Goal: Information Seeking & Learning: Learn about a topic

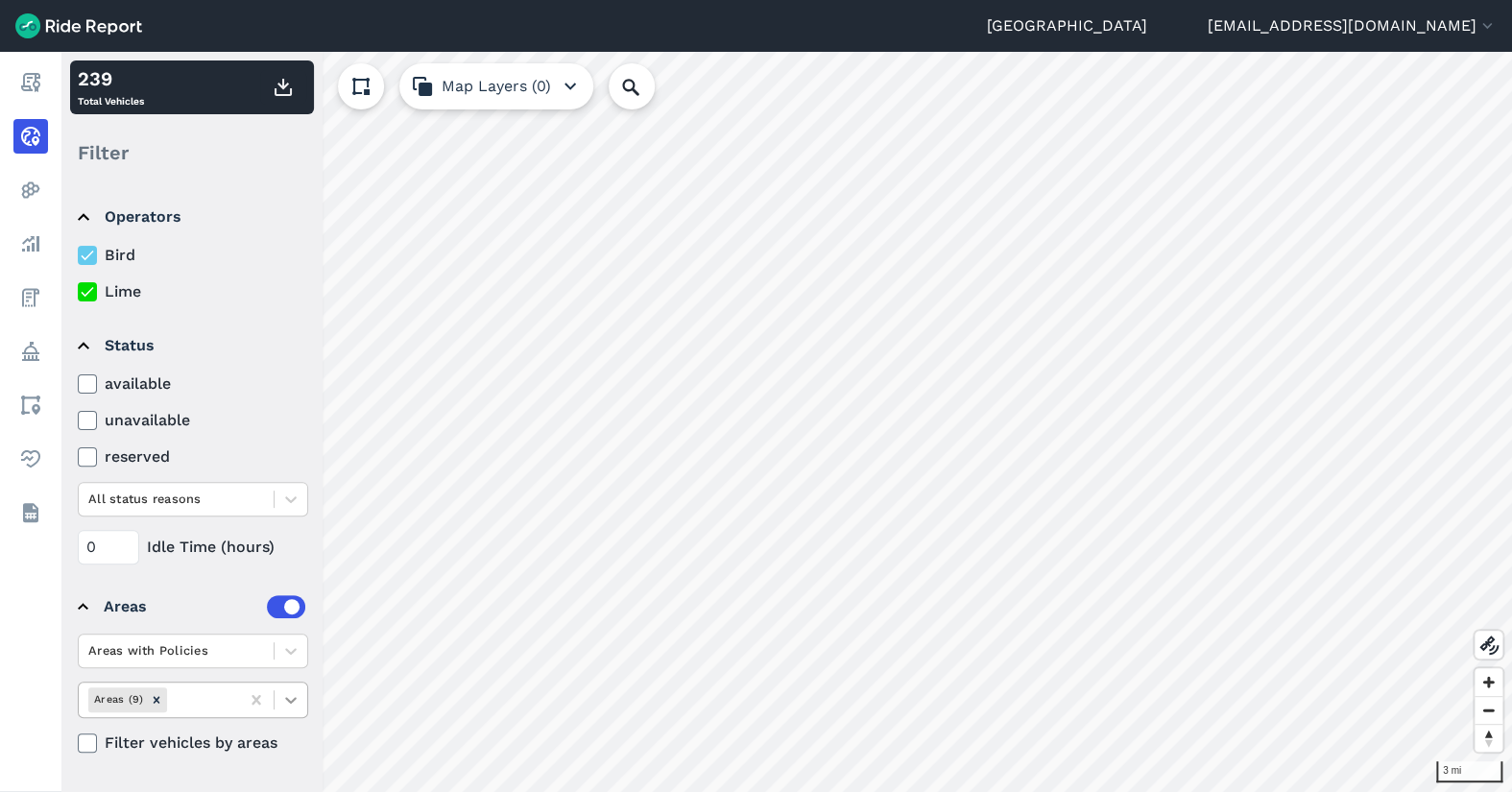
click at [294, 699] on icon at bounding box center [291, 699] width 19 height 19
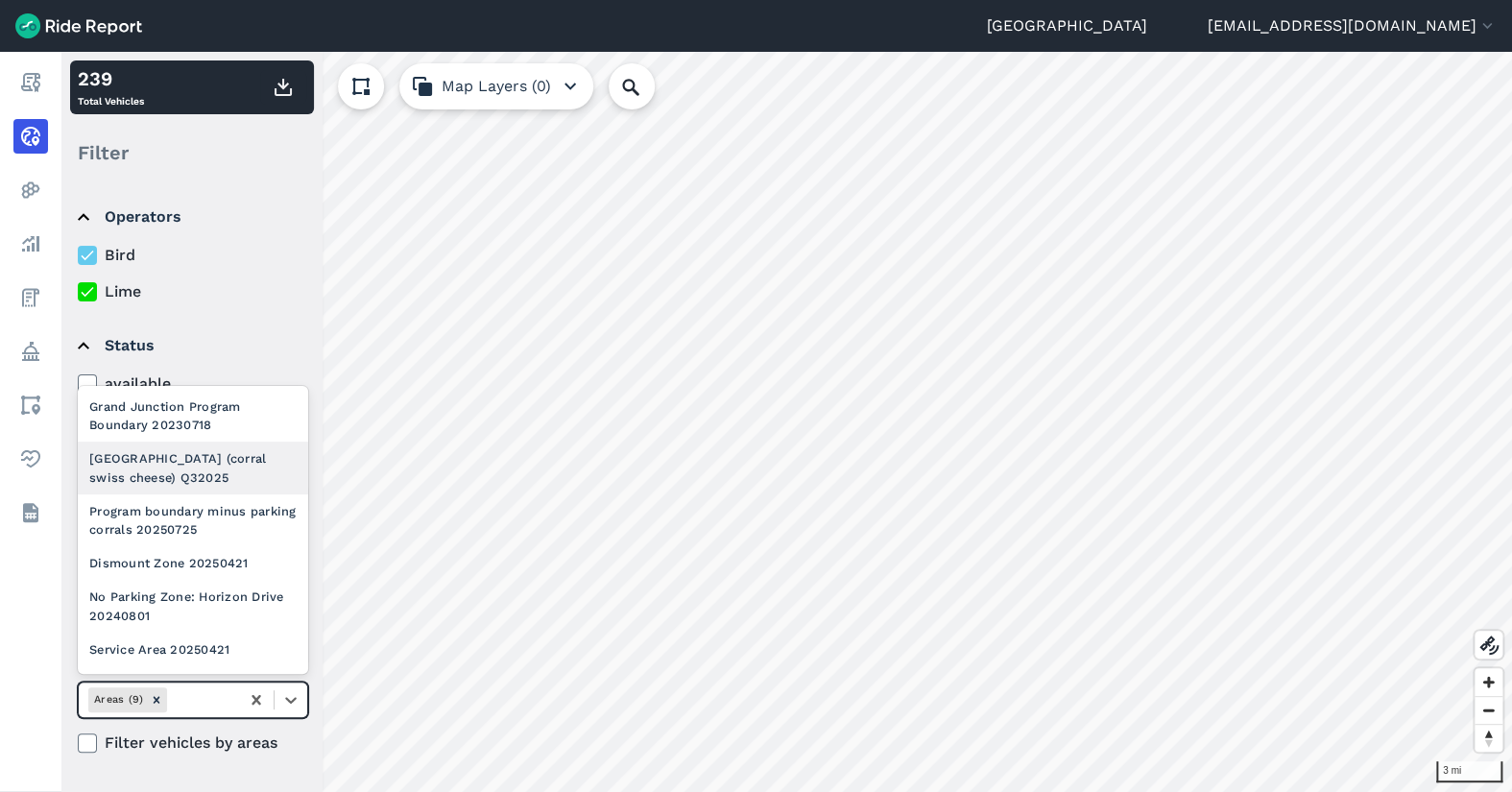
click at [226, 494] on div "[GEOGRAPHIC_DATA] (corral swiss cheese) Q32025" at bounding box center [192, 467] width 230 height 52
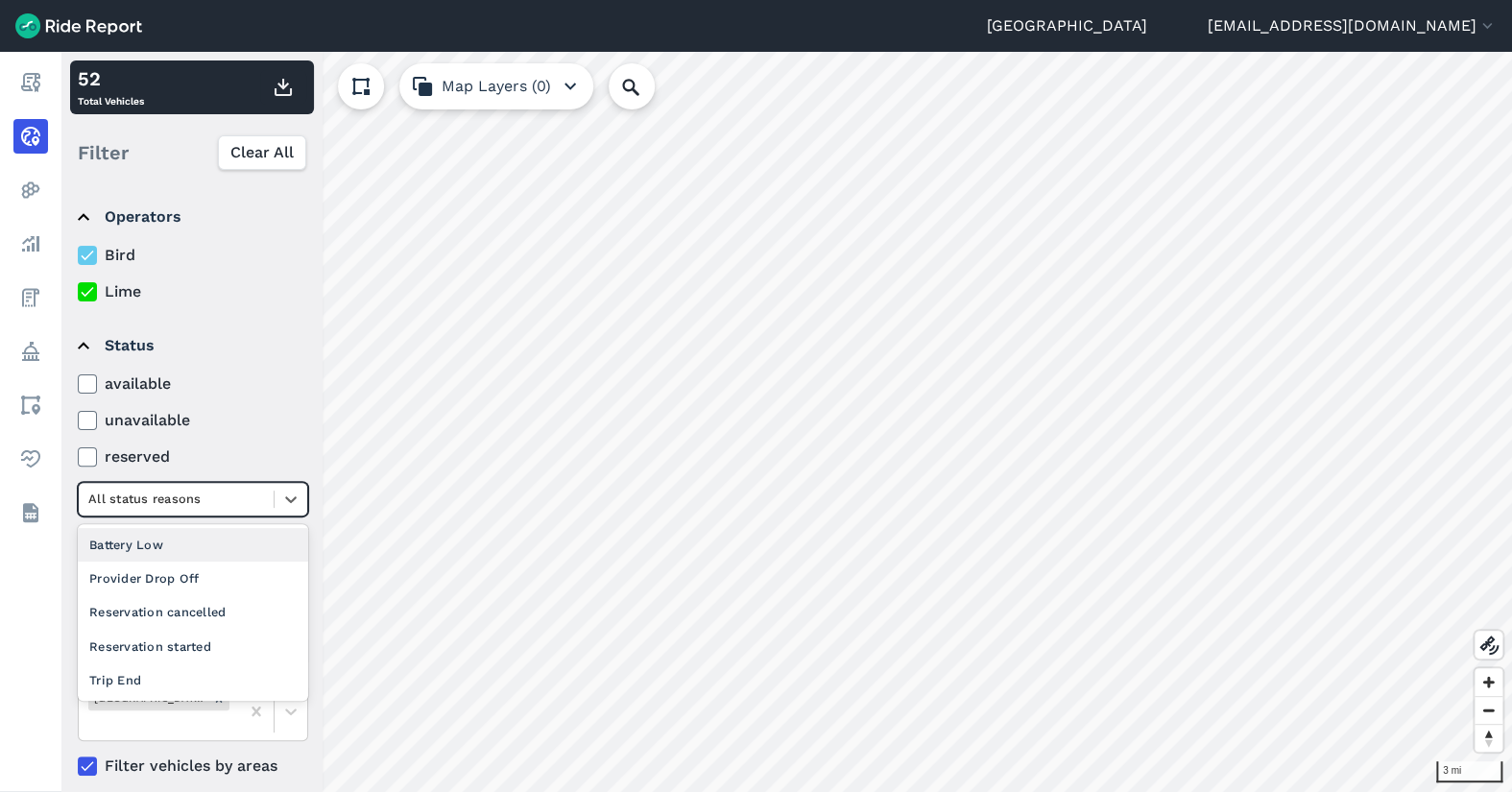
click at [226, 495] on div at bounding box center [175, 499] width 175 height 22
click at [231, 582] on div "Provider Drop Off" at bounding box center [192, 578] width 230 height 34
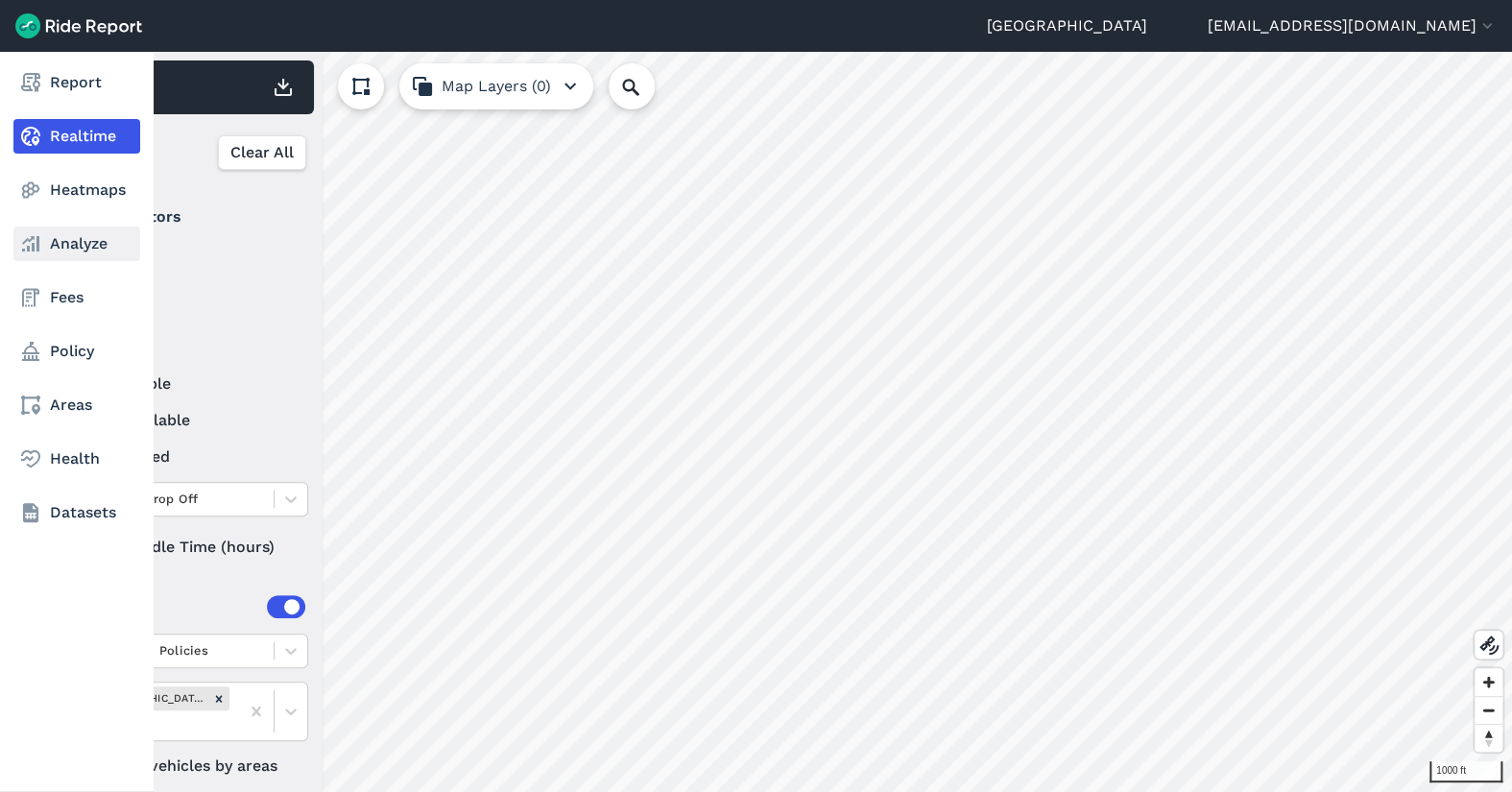
click at [32, 235] on icon at bounding box center [30, 243] width 23 height 23
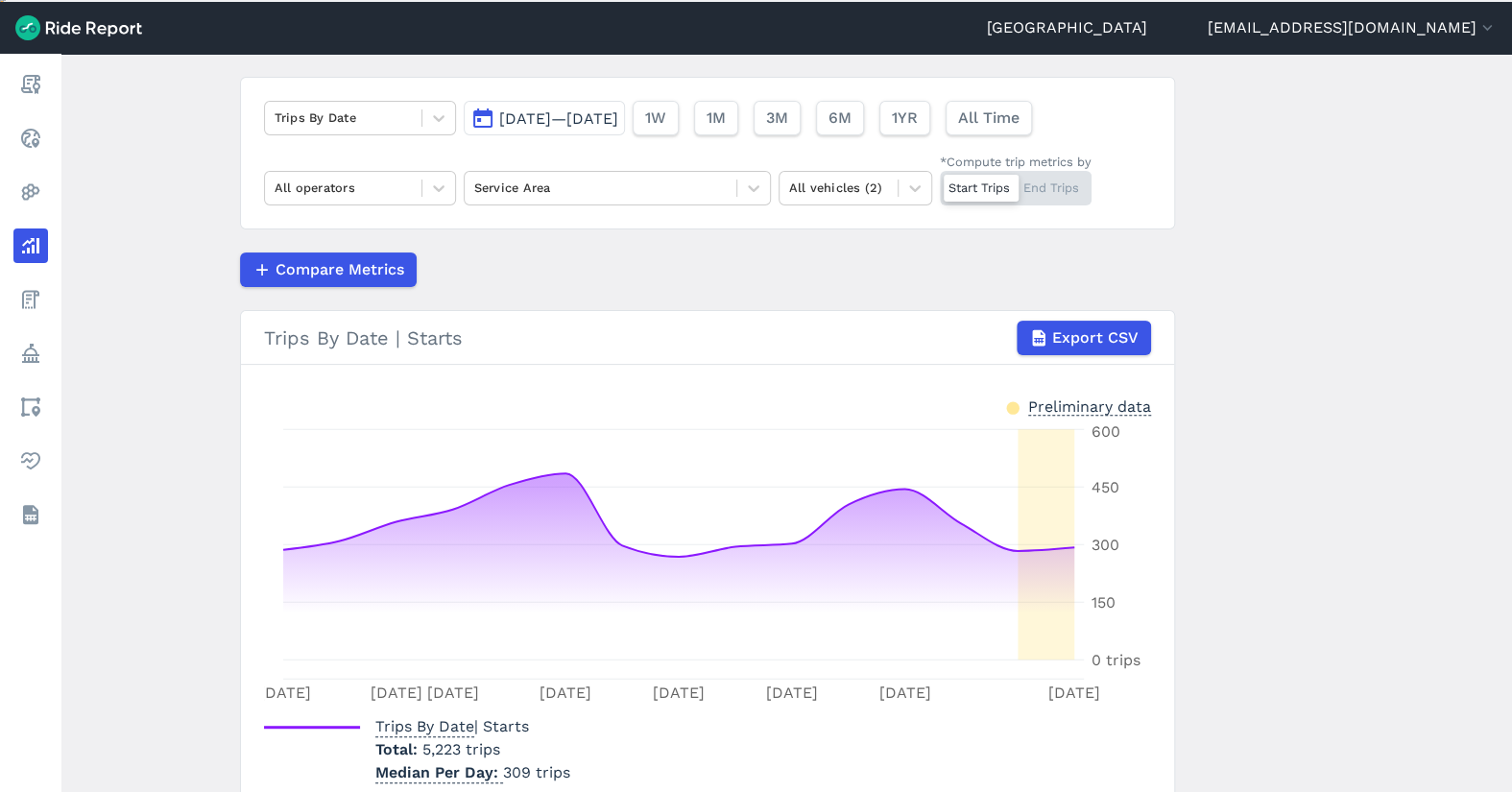
scroll to position [123, 0]
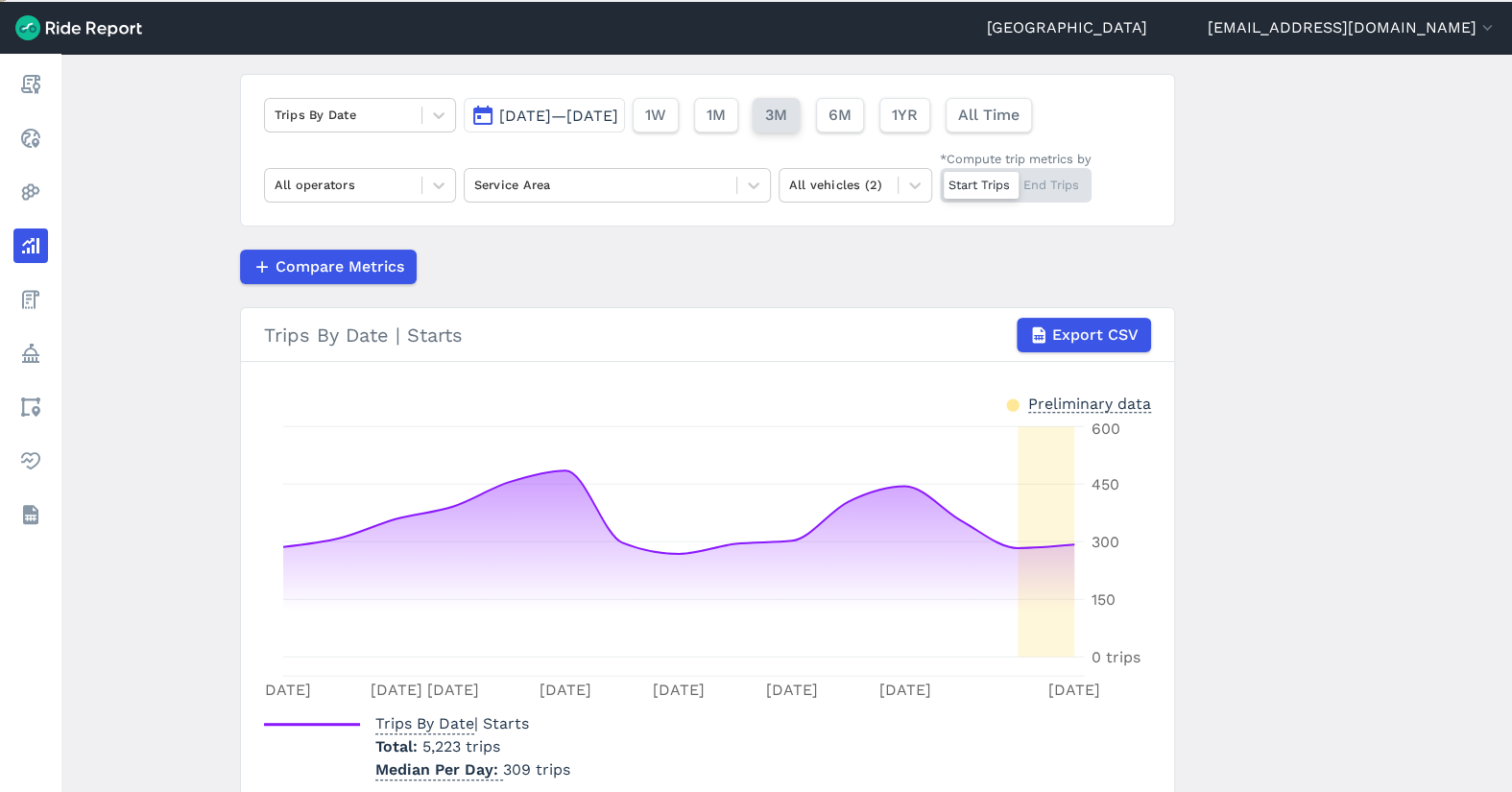
click at [787, 120] on span "3M" at bounding box center [776, 115] width 22 height 23
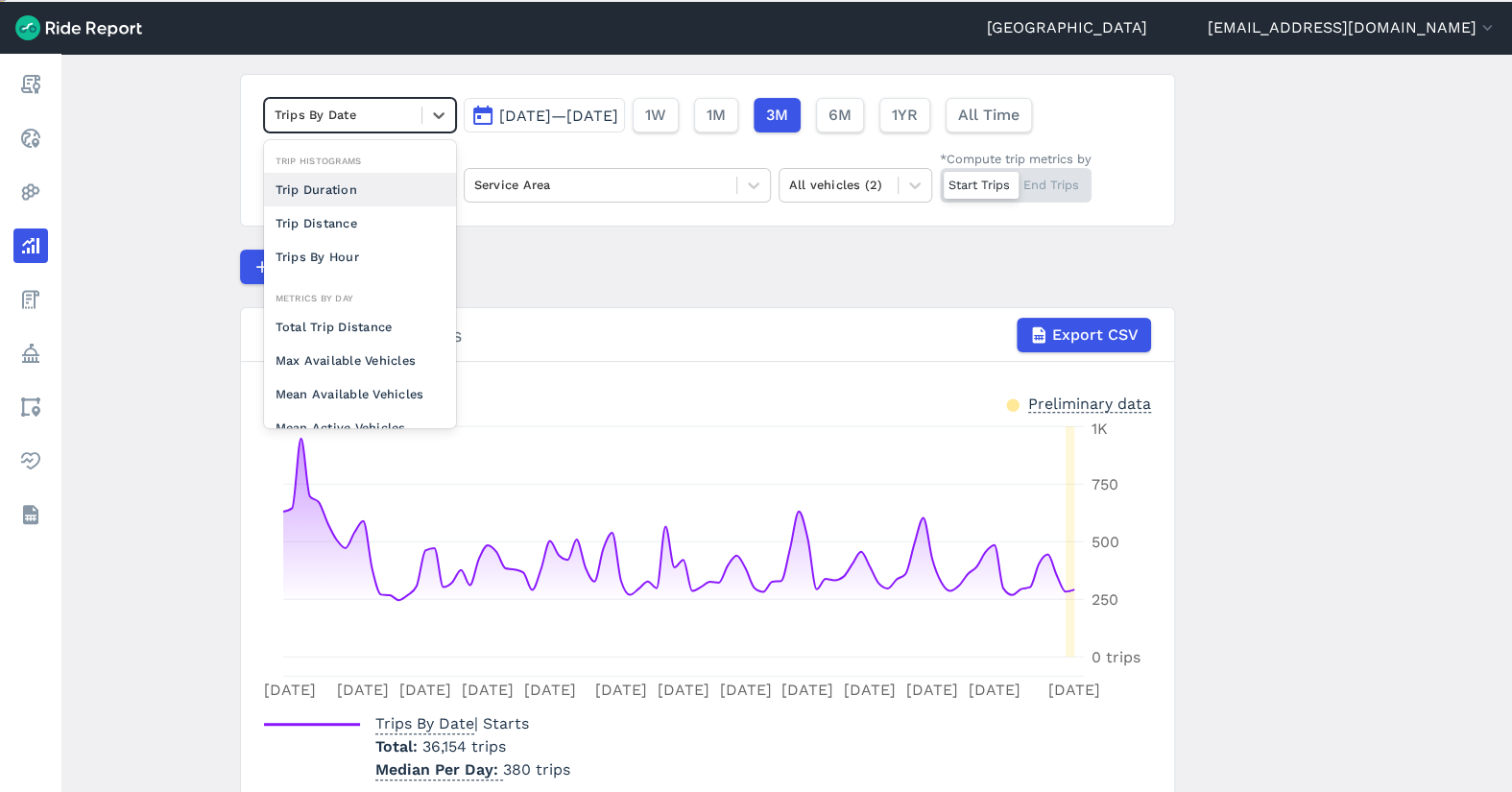
click at [407, 121] on div at bounding box center [343, 115] width 137 height 22
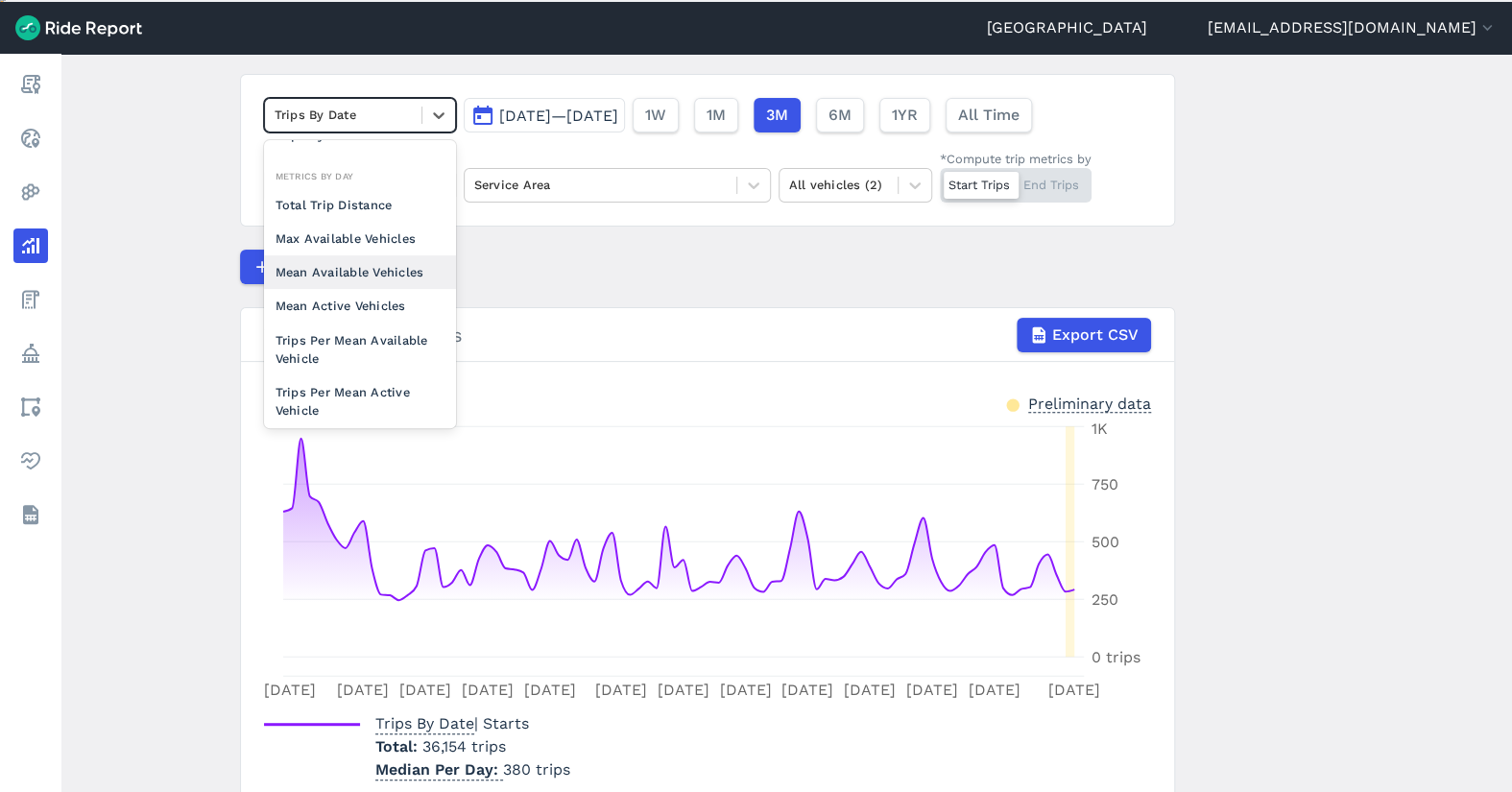
scroll to position [166, 0]
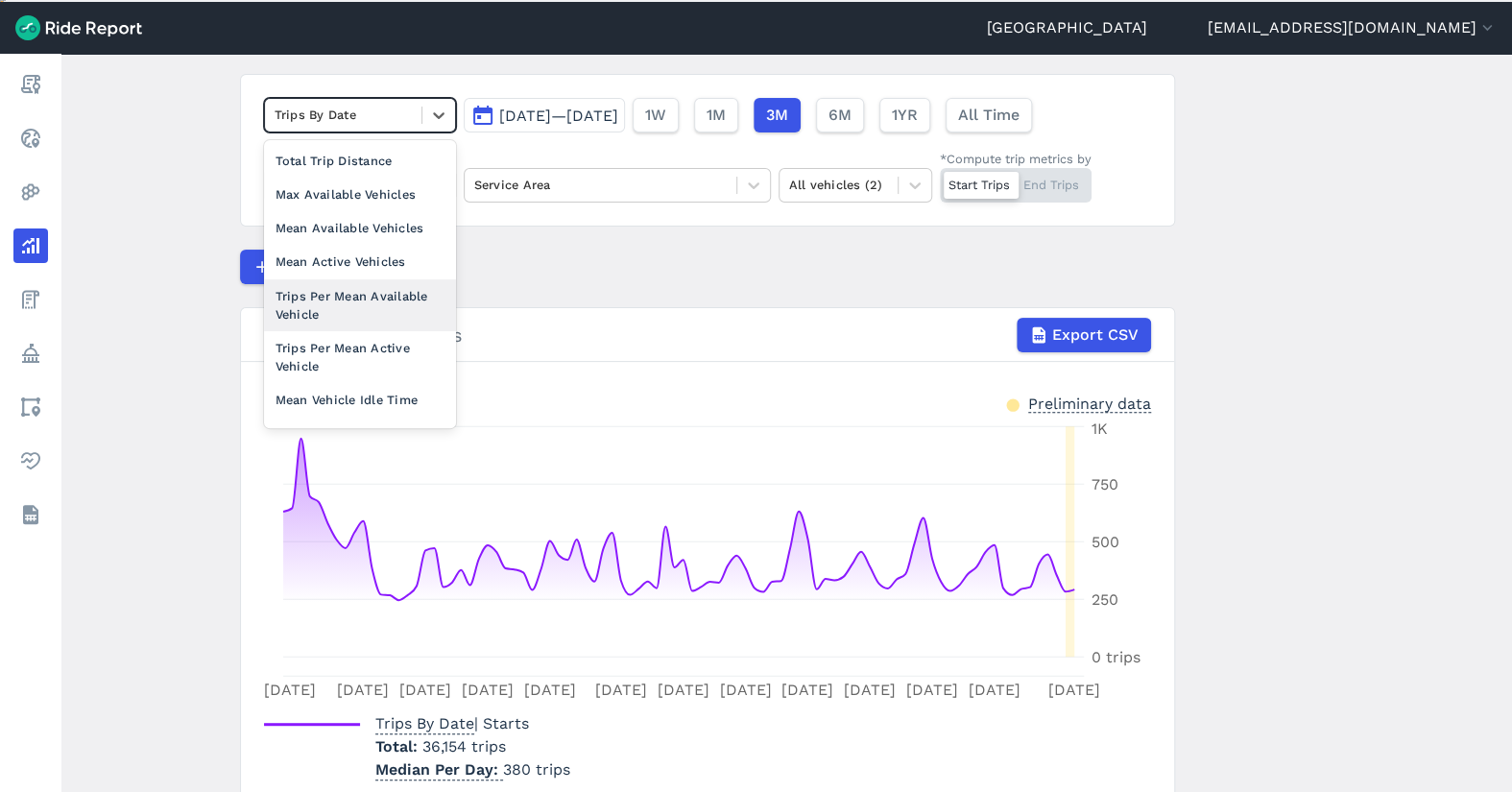
click at [406, 310] on div "Trips Per Mean Available Vehicle" at bounding box center [360, 305] width 192 height 52
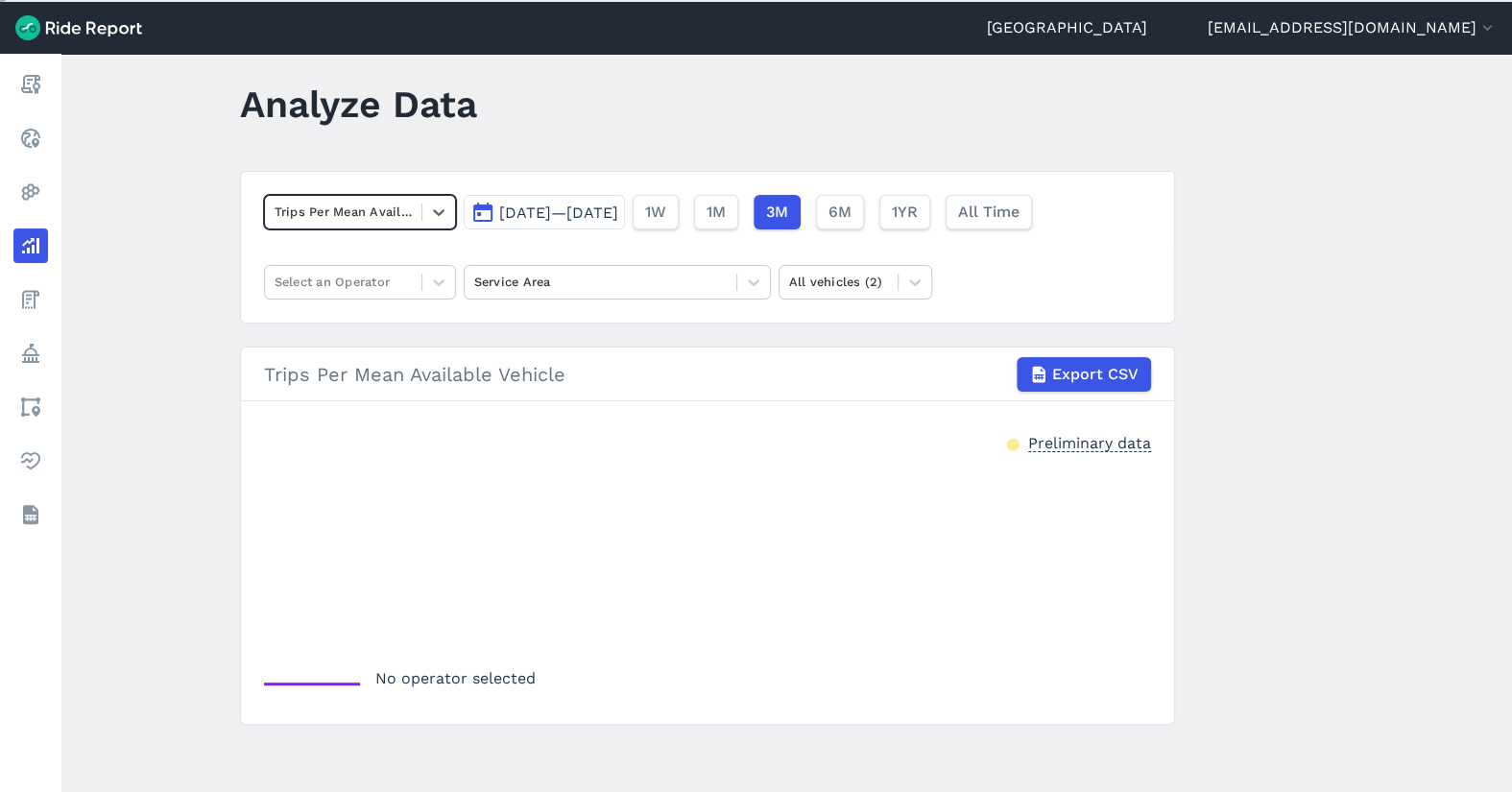
scroll to position [24, 0]
click at [429, 284] on icon at bounding box center [438, 283] width 19 height 19
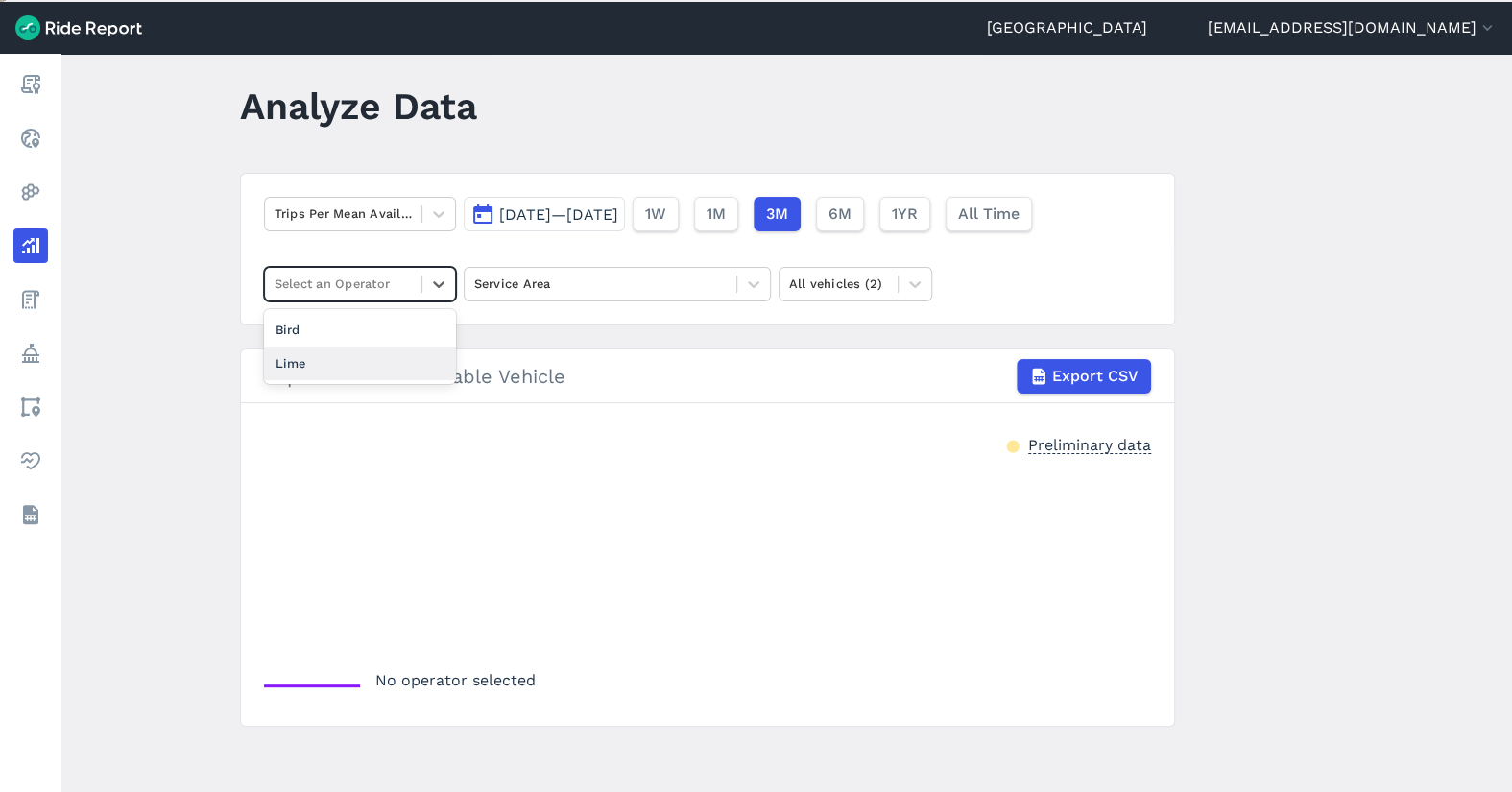
click at [381, 357] on div "Lime" at bounding box center [360, 363] width 192 height 34
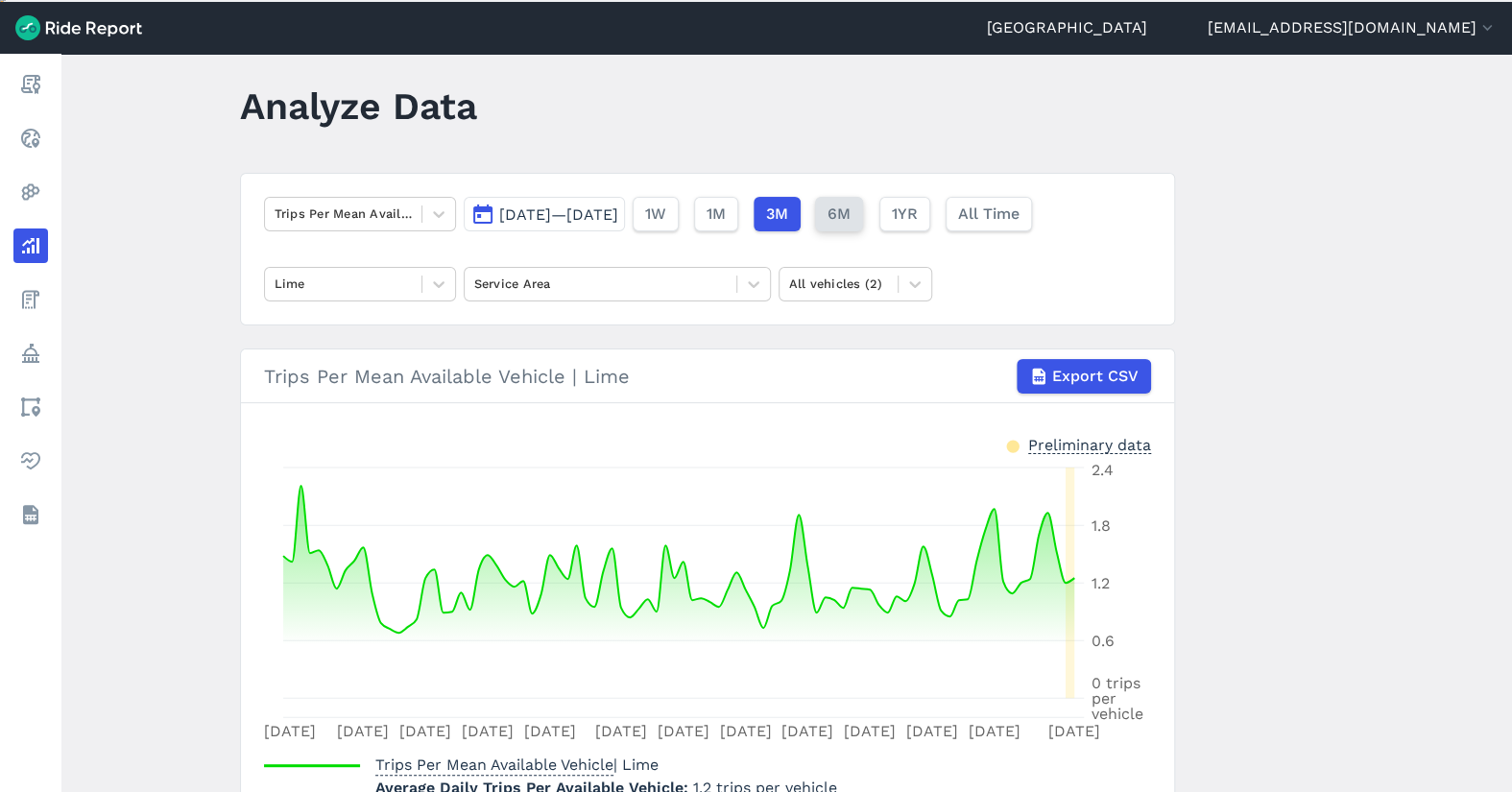
click at [851, 214] on span "6M" at bounding box center [839, 213] width 23 height 23
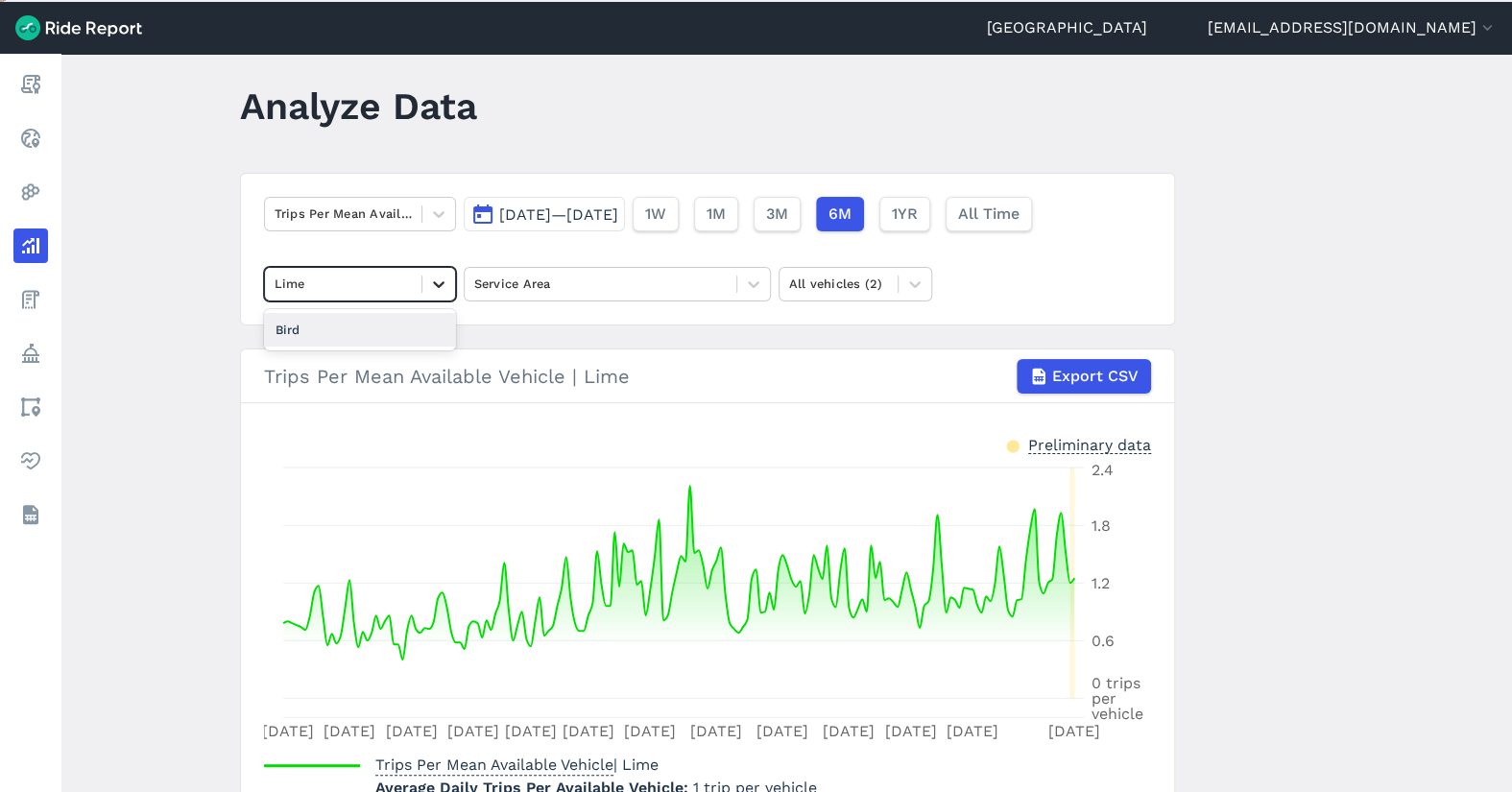
click at [429, 277] on icon at bounding box center [438, 283] width 19 height 19
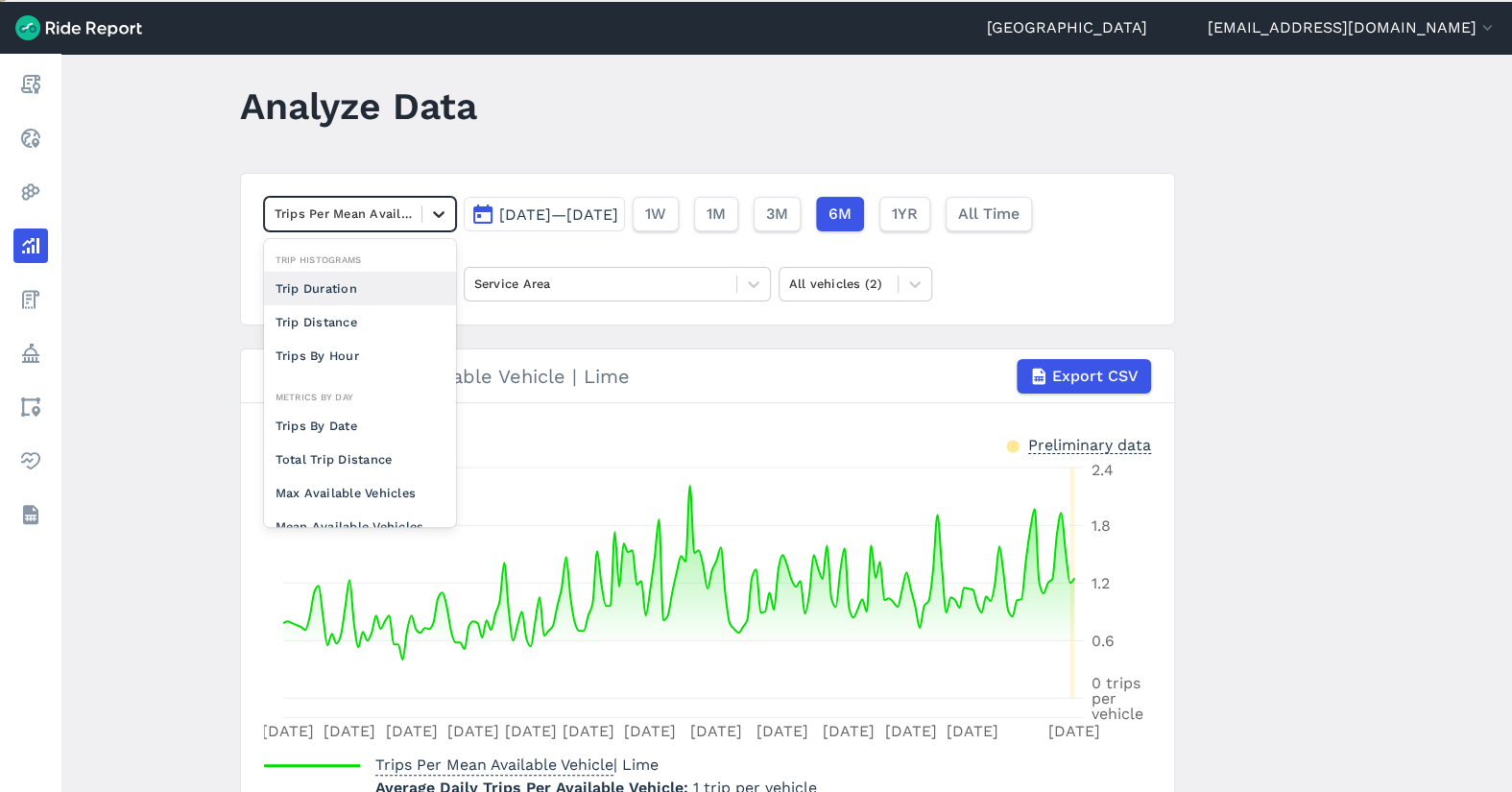
click at [429, 204] on icon at bounding box center [438, 213] width 19 height 19
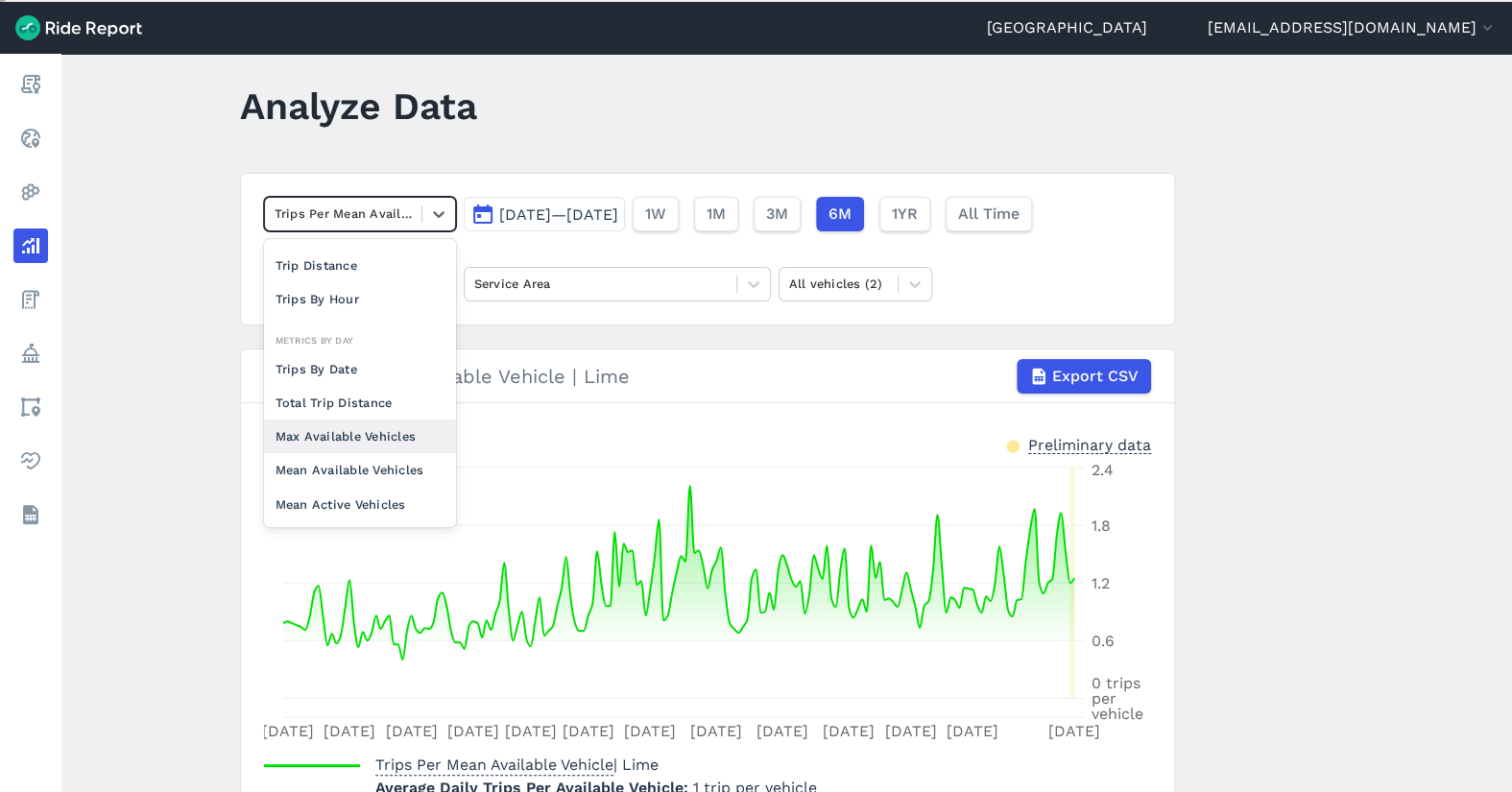
scroll to position [148, 0]
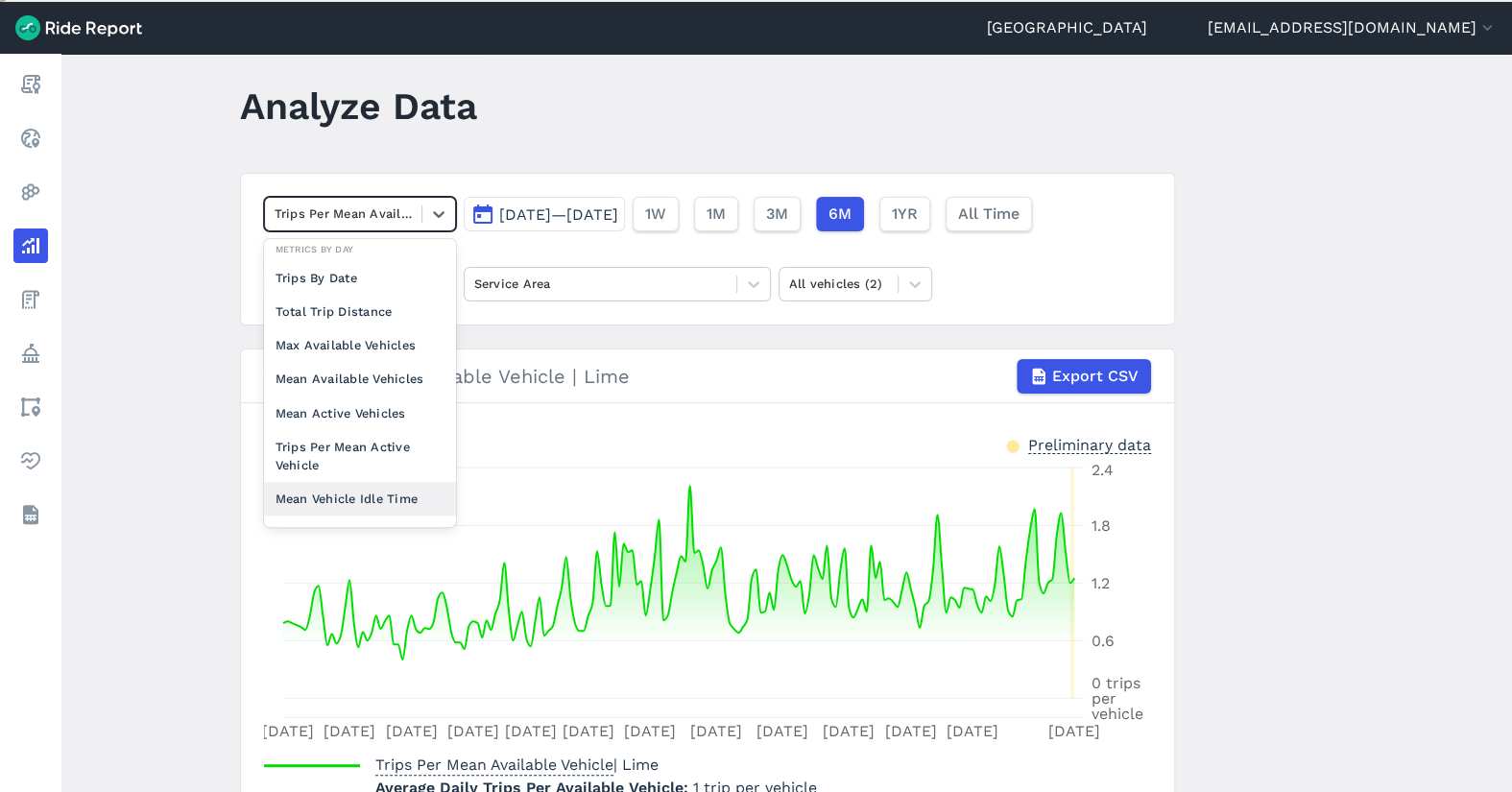
click at [375, 495] on div "Mean Vehicle Idle Time" at bounding box center [360, 499] width 192 height 34
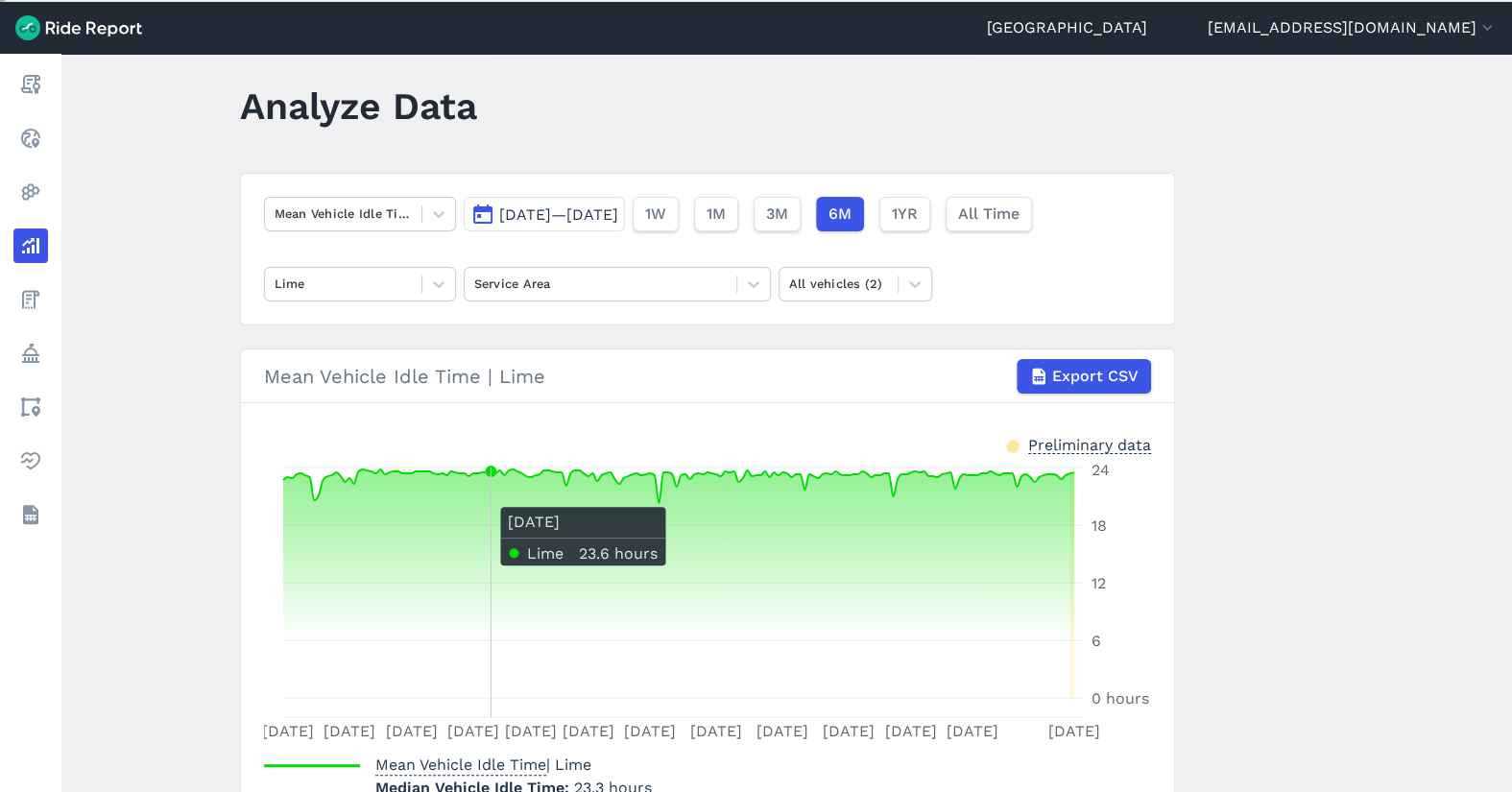
drag, startPoint x: 375, startPoint y: 495, endPoint x: 502, endPoint y: 492, distance: 127.0
click at [502, 492] on icon at bounding box center [679, 583] width 791 height 228
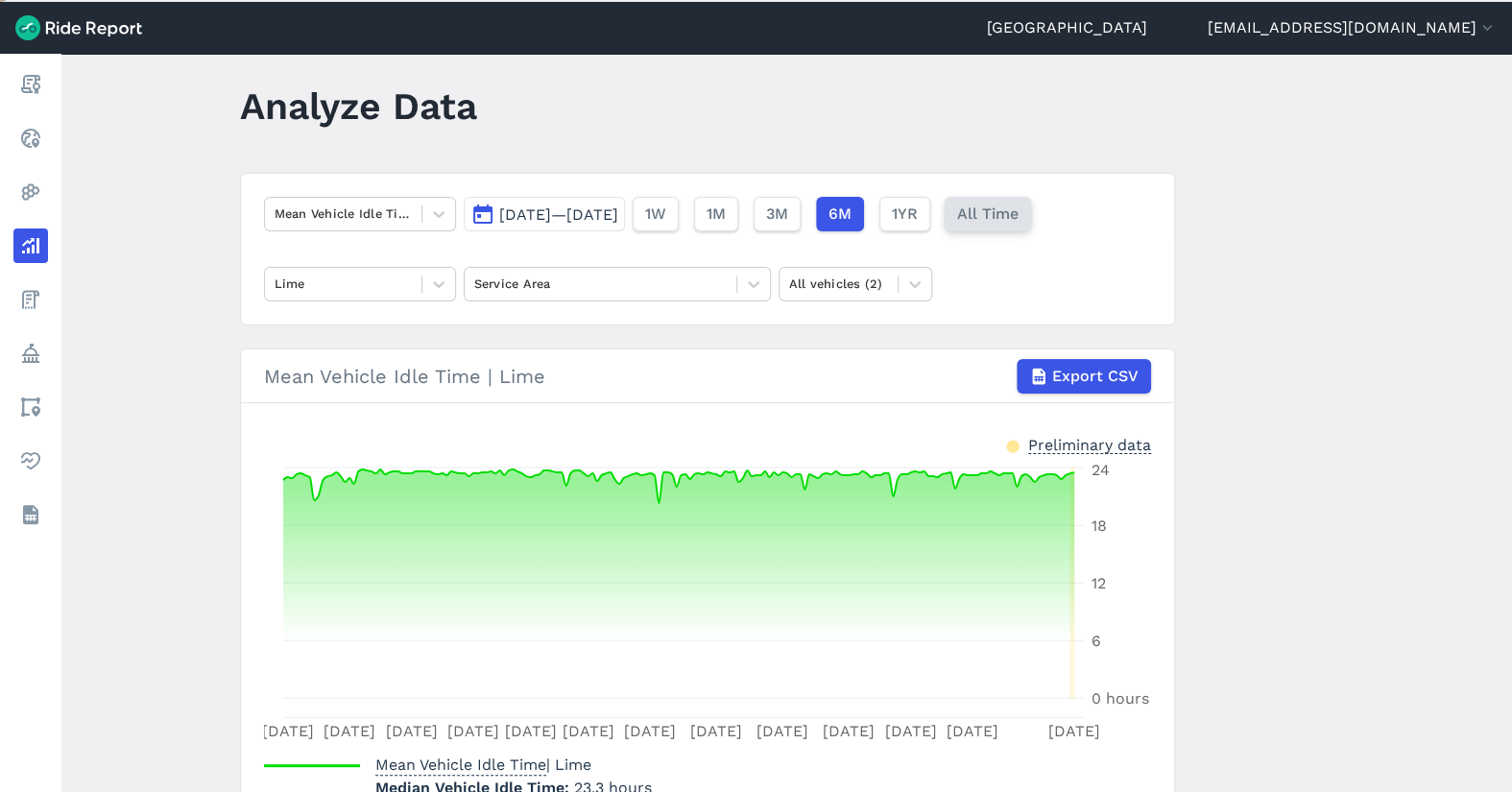
click at [1018, 212] on span "All Time" at bounding box center [988, 213] width 61 height 23
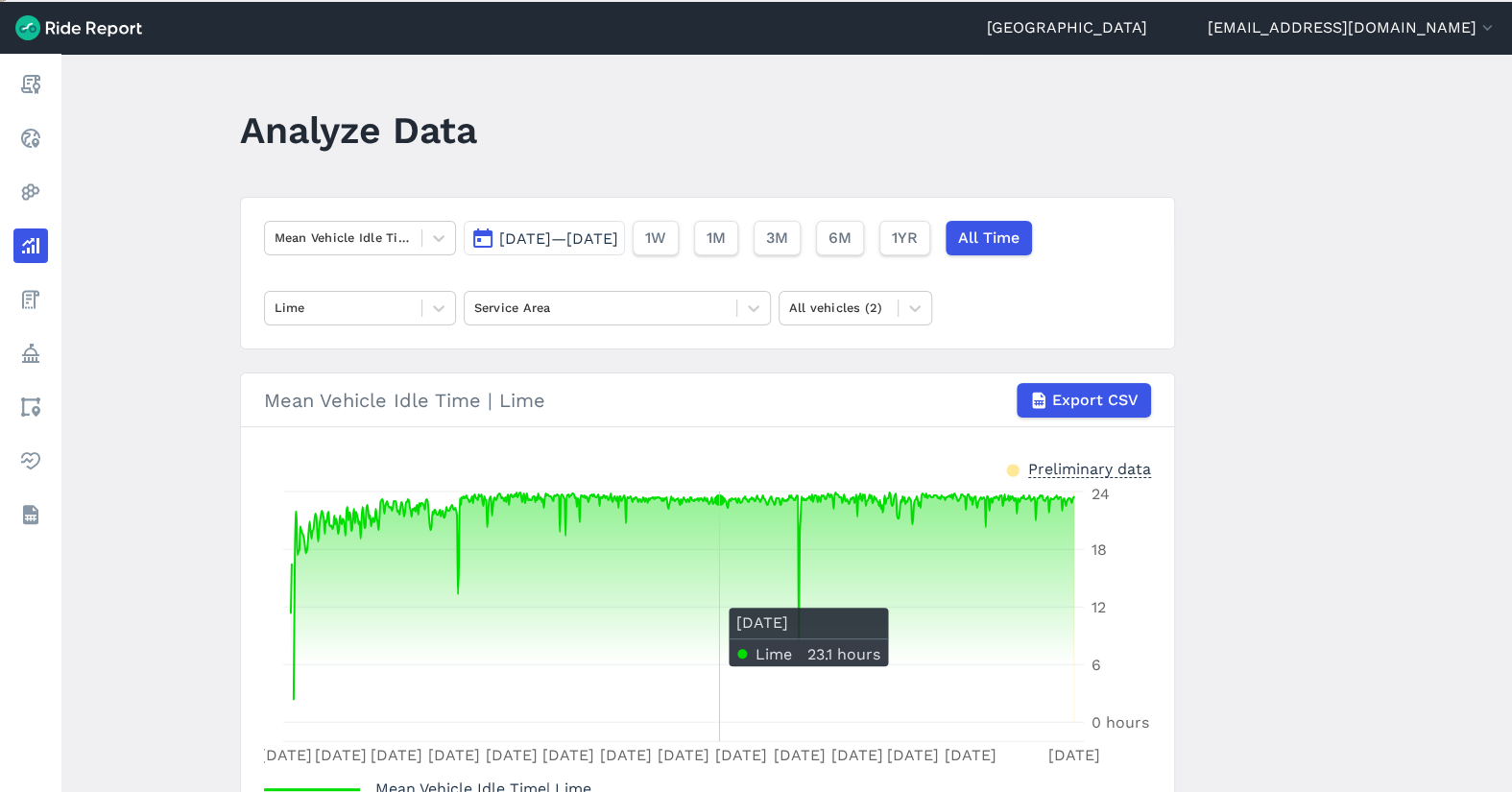
scroll to position [122, 0]
